Goal: Go to known website: Access a specific website the user already knows

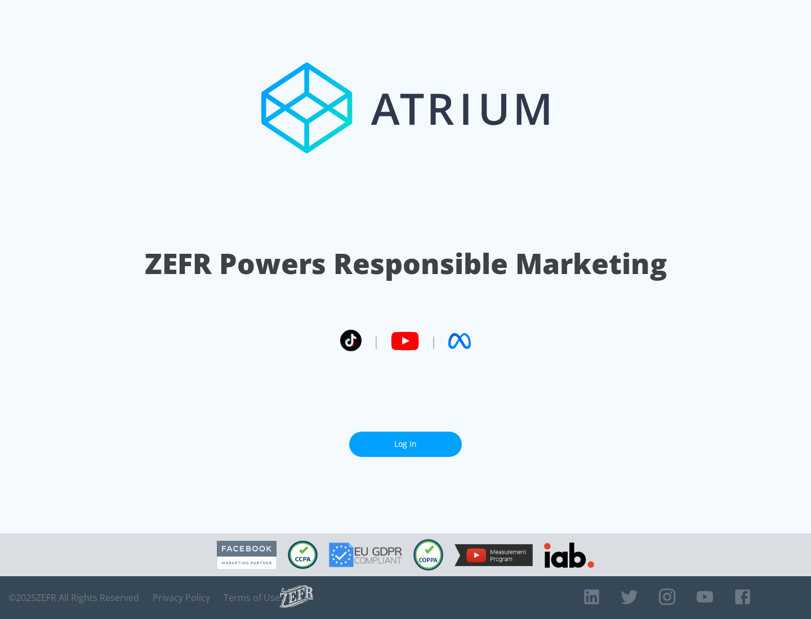
click at [405, 444] on link "Log In" at bounding box center [405, 444] width 113 height 25
